Goal: Information Seeking & Learning: Learn about a topic

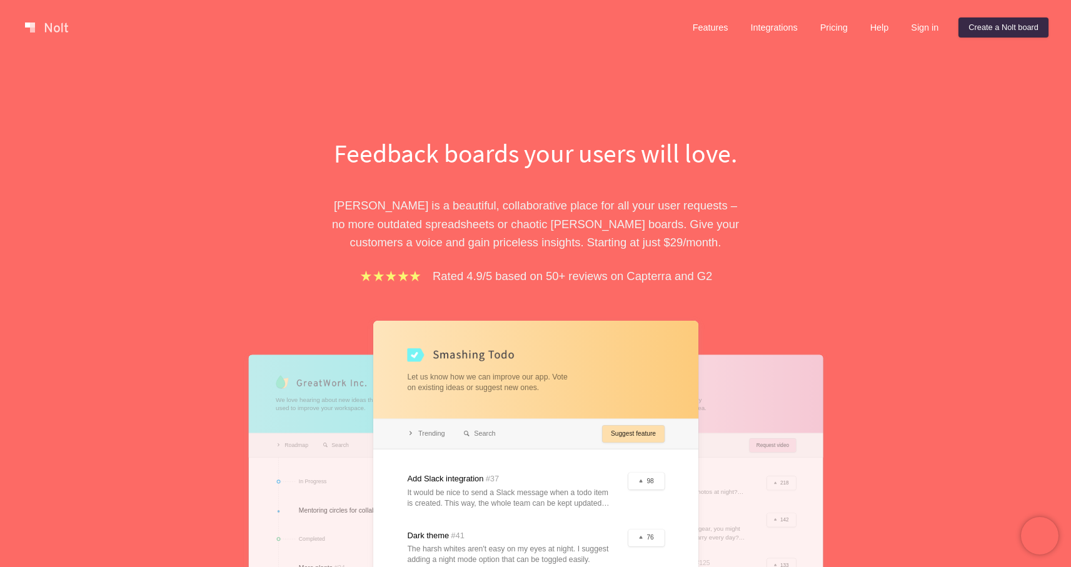
click at [47, 28] on link at bounding box center [46, 28] width 53 height 20
click at [708, 32] on link "Features" at bounding box center [711, 28] width 56 height 20
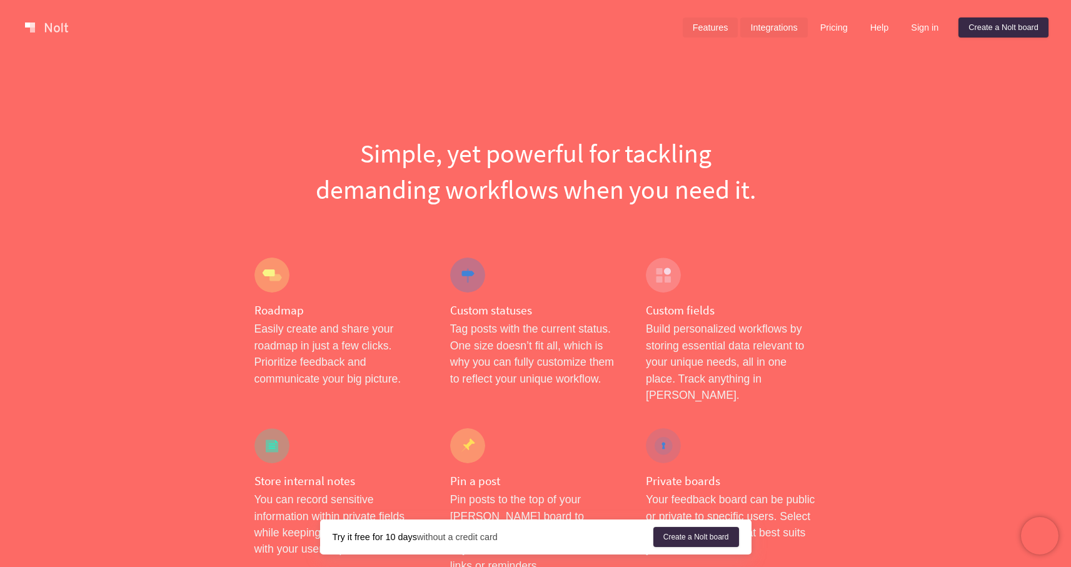
click at [770, 33] on link "Integrations" at bounding box center [773, 28] width 67 height 20
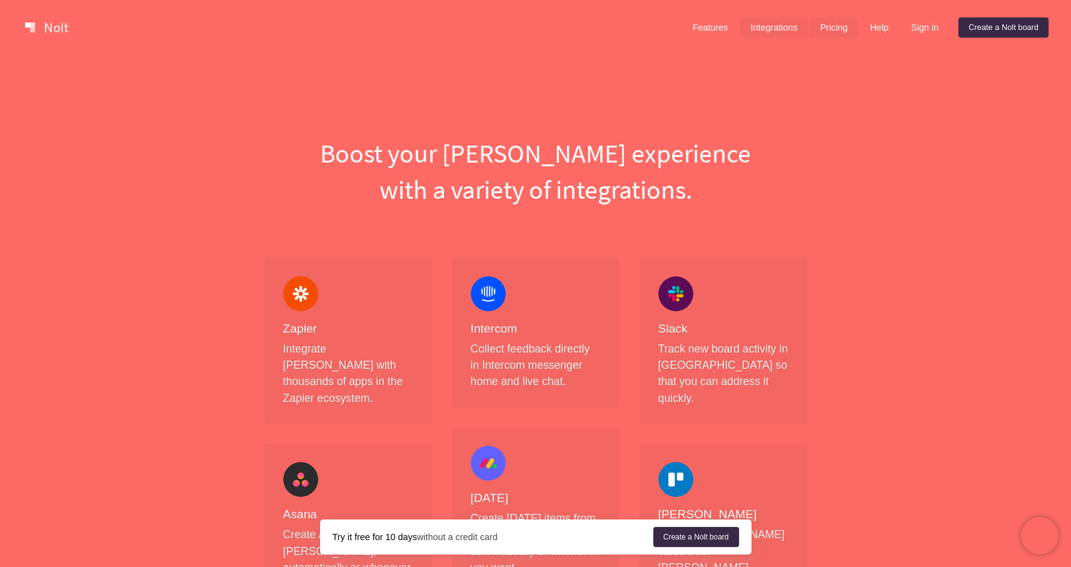
click at [822, 31] on link "Pricing" at bounding box center [834, 28] width 48 height 20
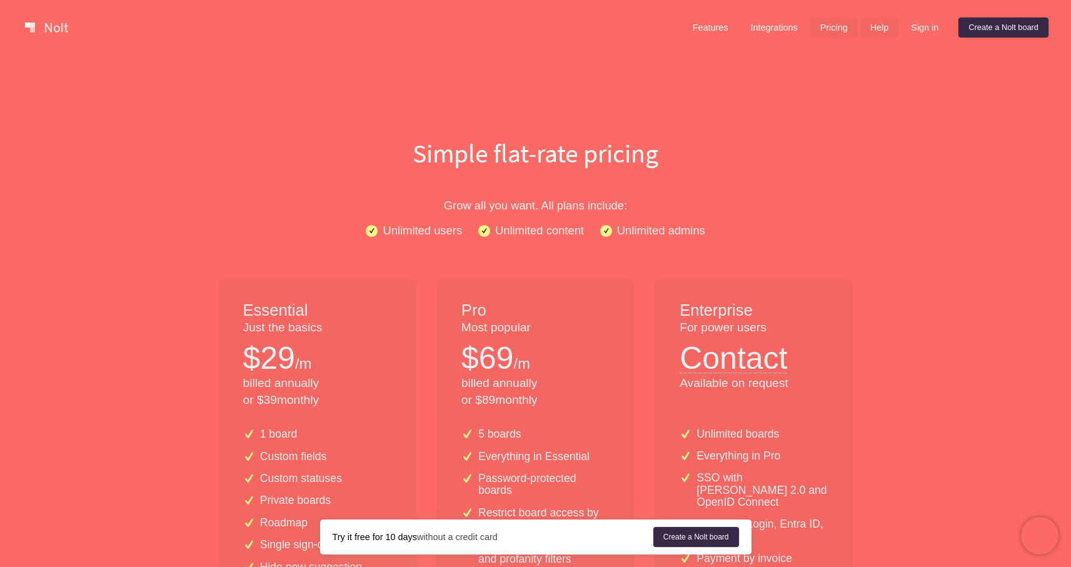
click at [884, 31] on link "Help" at bounding box center [879, 28] width 39 height 20
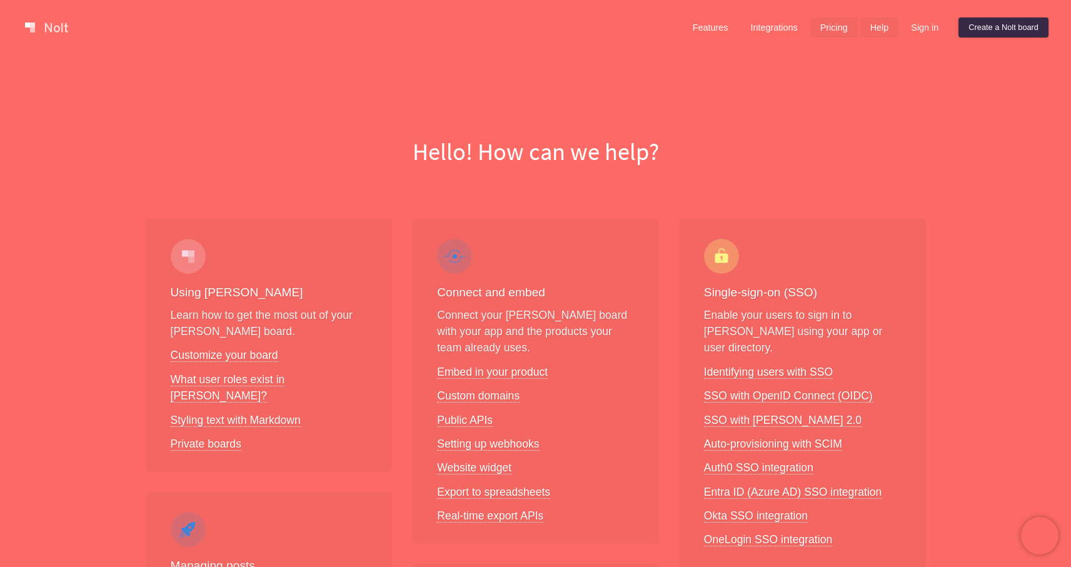
click at [811, 31] on link "Pricing" at bounding box center [834, 28] width 48 height 20
